Goal: Information Seeking & Learning: Compare options

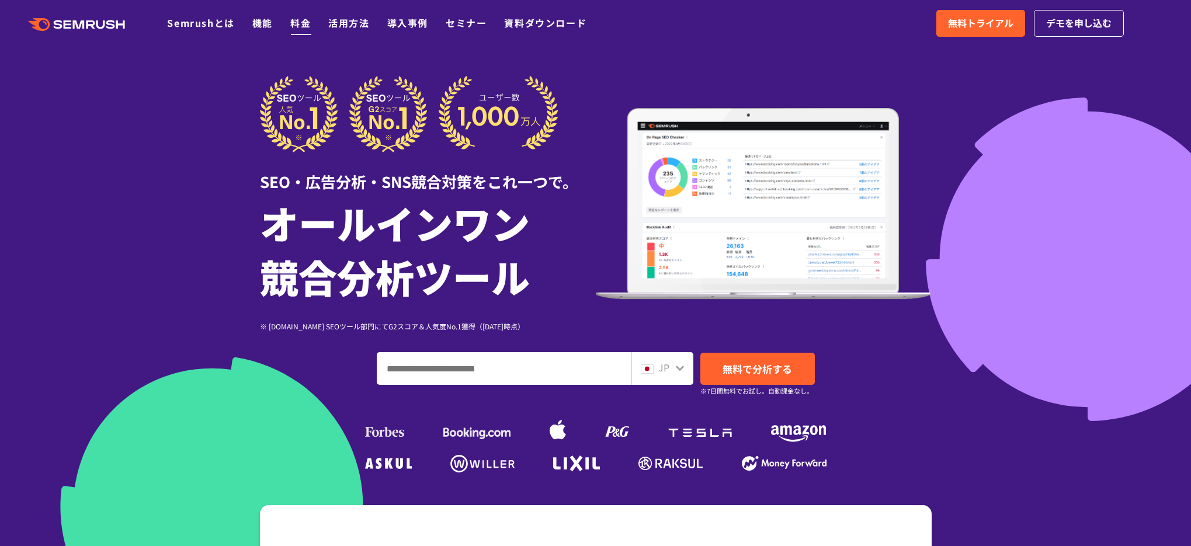
click at [299, 25] on link "料金" at bounding box center [300, 23] width 20 height 14
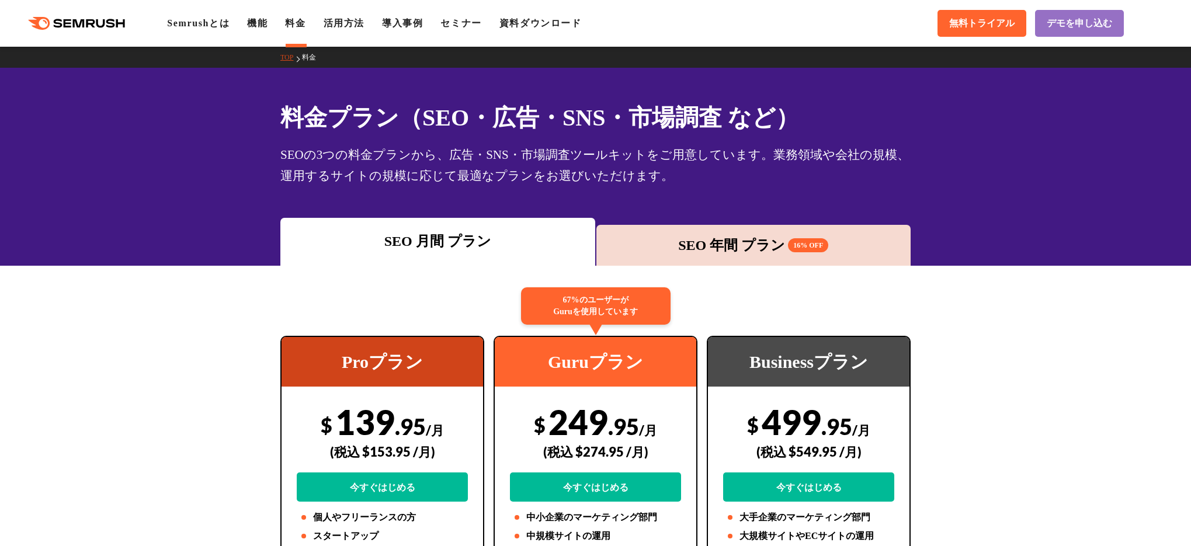
click at [522, 248] on div "SEO 月間 プラン" at bounding box center [437, 241] width 303 height 21
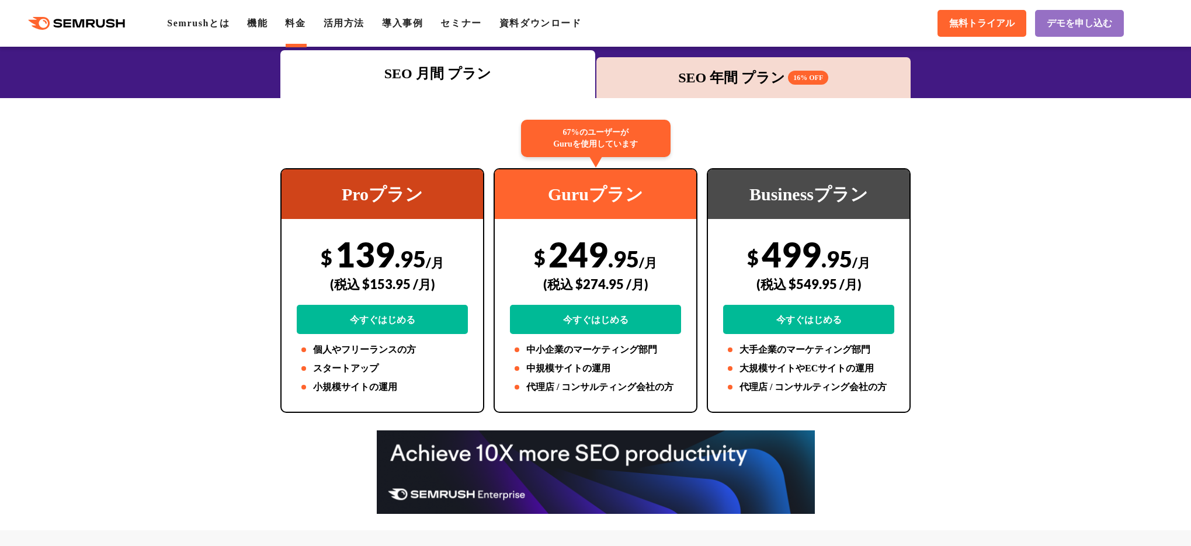
scroll to position [170, 0]
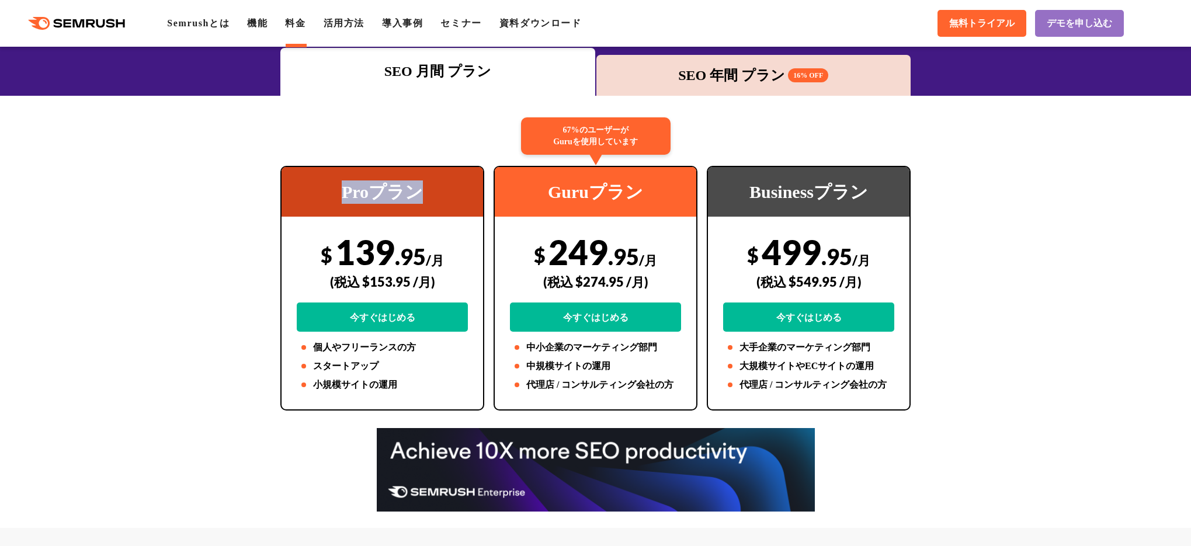
drag, startPoint x: 341, startPoint y: 194, endPoint x: 425, endPoint y: 198, distance: 83.6
click at [425, 198] on div "Proプラン" at bounding box center [382, 192] width 201 height 50
copy div "Proプラン"
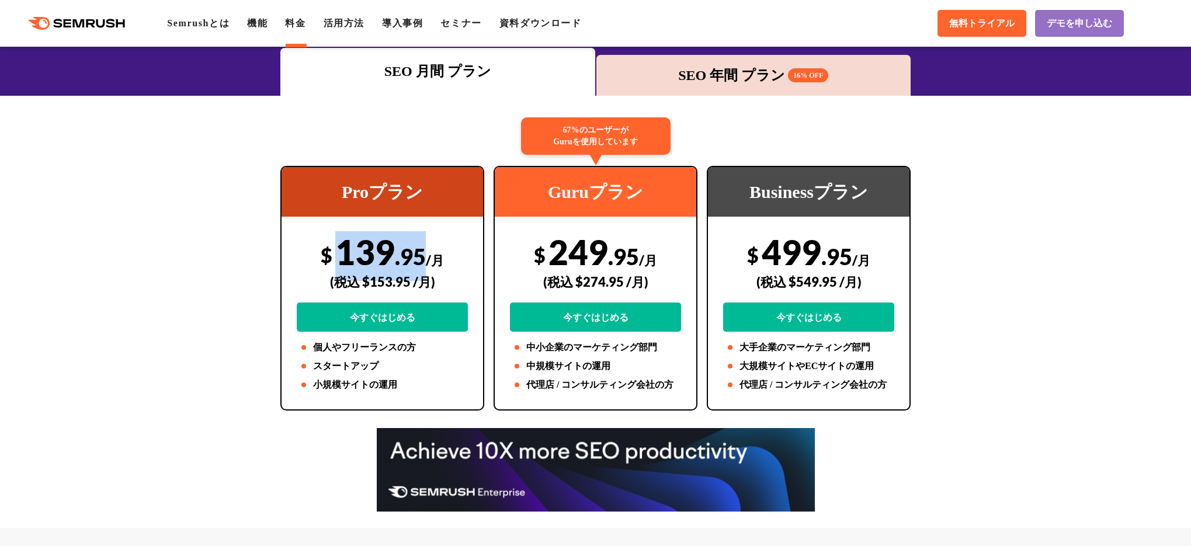
drag, startPoint x: 338, startPoint y: 249, endPoint x: 421, endPoint y: 250, distance: 82.9
click at [421, 250] on div "$ 139 .95 /月 (税込 $153.95 /月) 今すぐはじめる" at bounding box center [382, 281] width 171 height 100
copy div "139 .95"
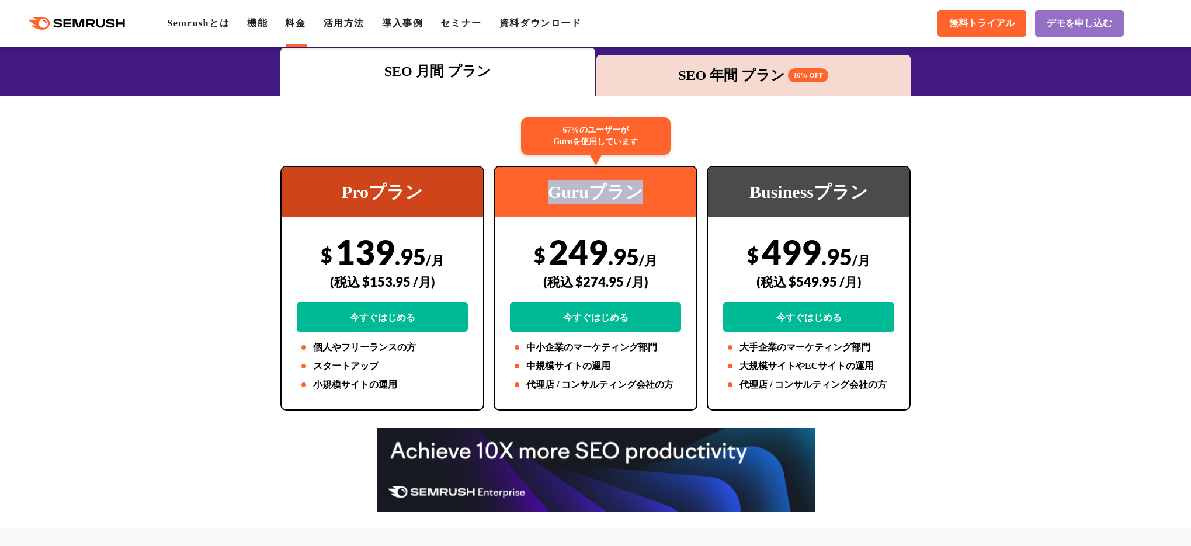
drag, startPoint x: 550, startPoint y: 189, endPoint x: 671, endPoint y: 196, distance: 121.1
click at [671, 196] on div "Guruプラン" at bounding box center [595, 192] width 201 height 50
copy div "Guruプラン"
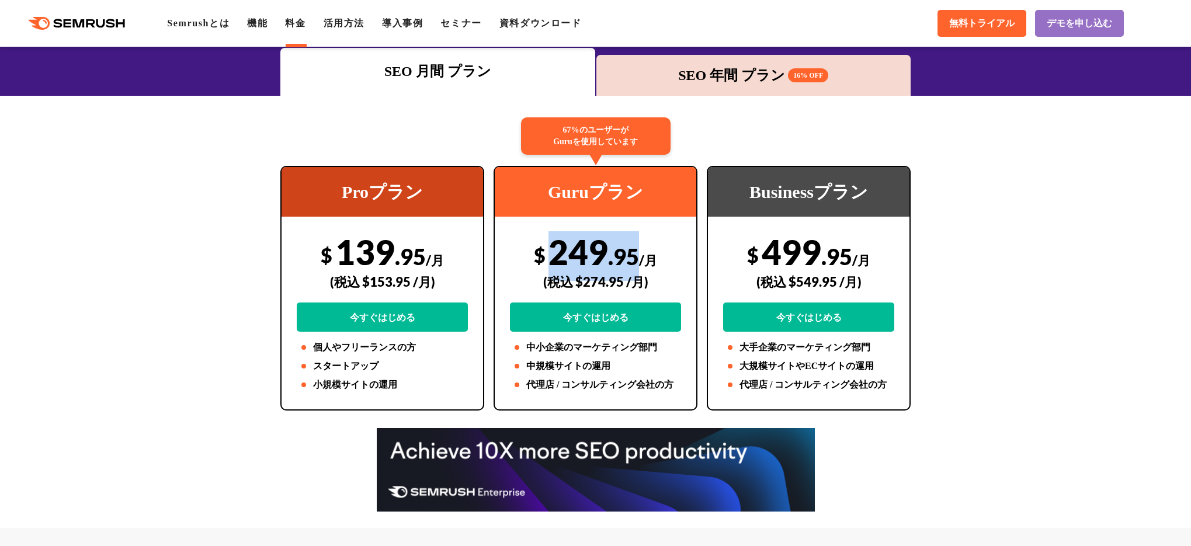
drag, startPoint x: 552, startPoint y: 252, endPoint x: 635, endPoint y: 252, distance: 82.9
click at [635, 252] on div "$ 249 .95 /月 (税込 $274.95 /月) 今すぐはじめる" at bounding box center [595, 281] width 171 height 100
copy div "249 .95"
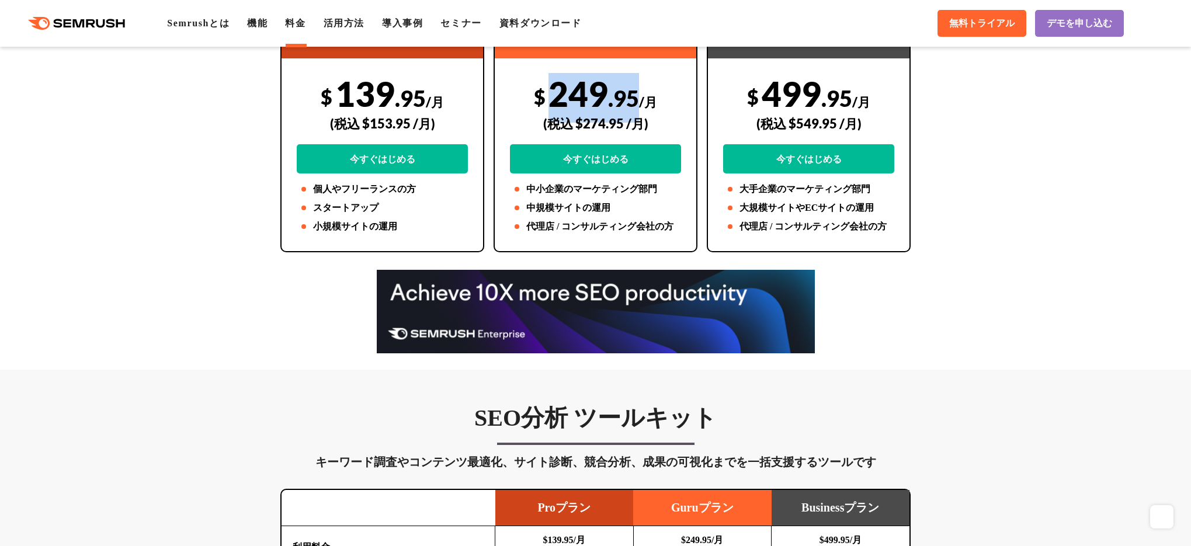
scroll to position [527, 0]
